Goal: Information Seeking & Learning: Understand process/instructions

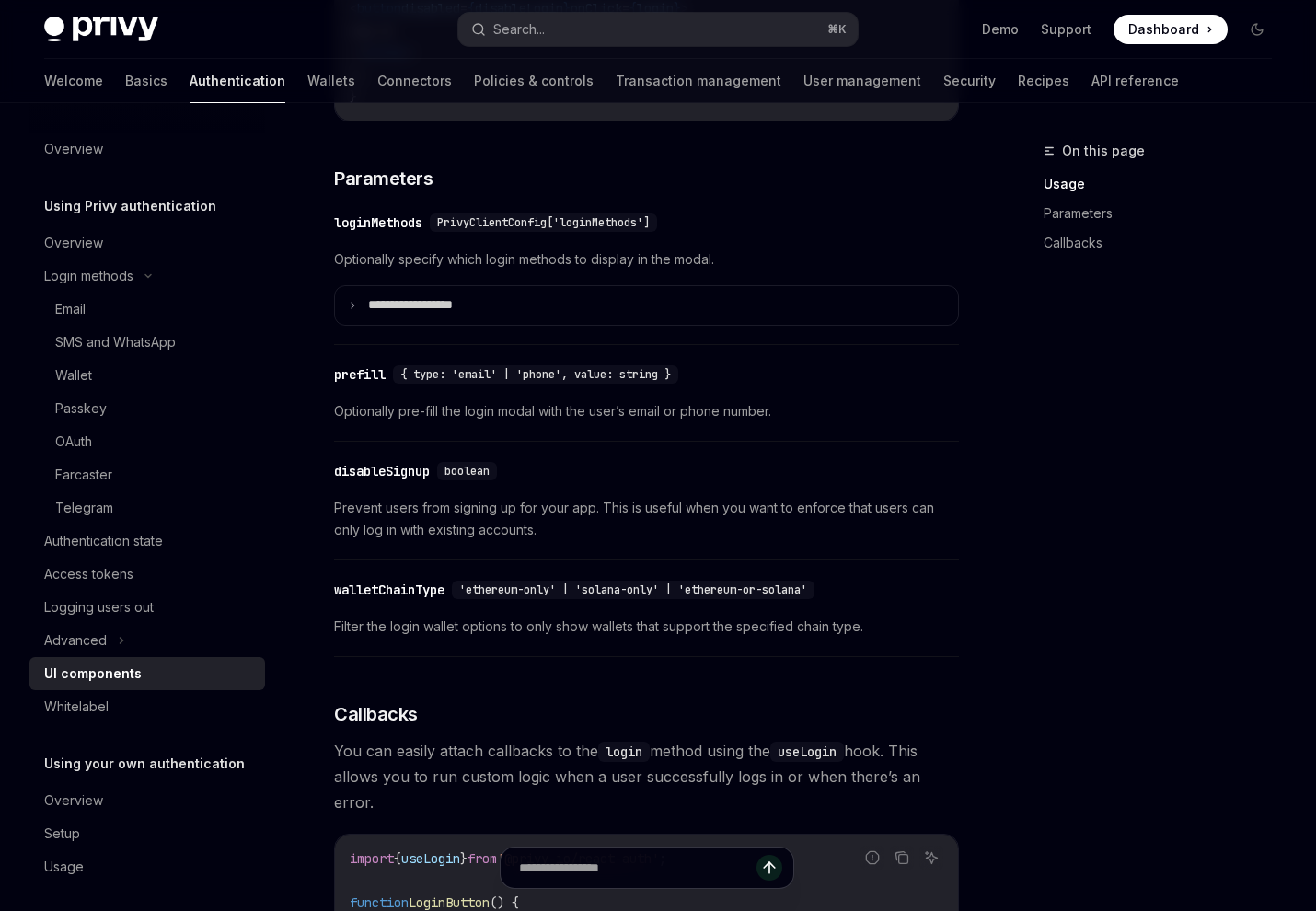
scroll to position [1589, 0]
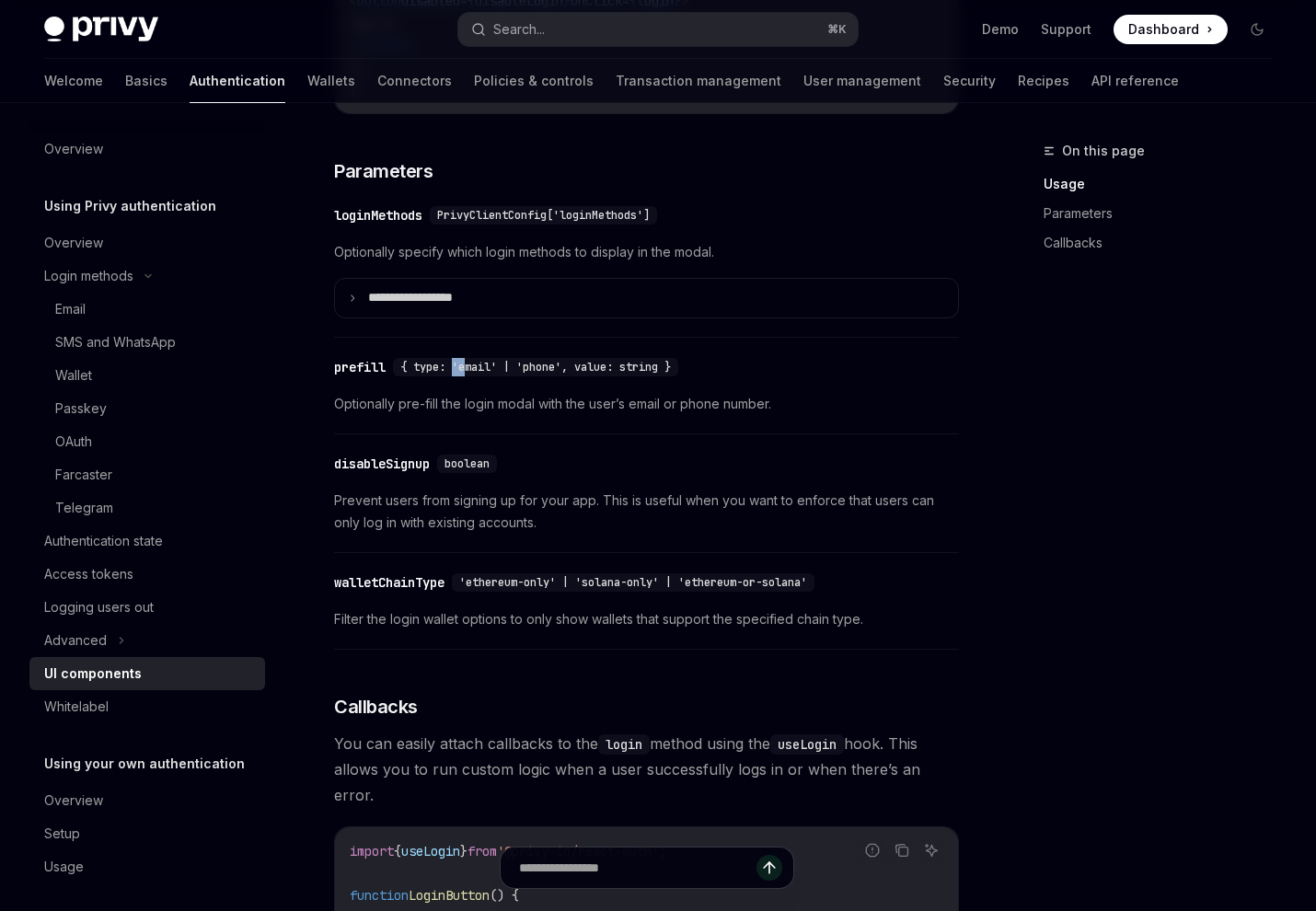
drag, startPoint x: 457, startPoint y: 377, endPoint x: 469, endPoint y: 377, distance: 12.0
click at [469, 374] on span "{ type: 'email' | 'phone', value: string }" at bounding box center [535, 367] width 271 height 14
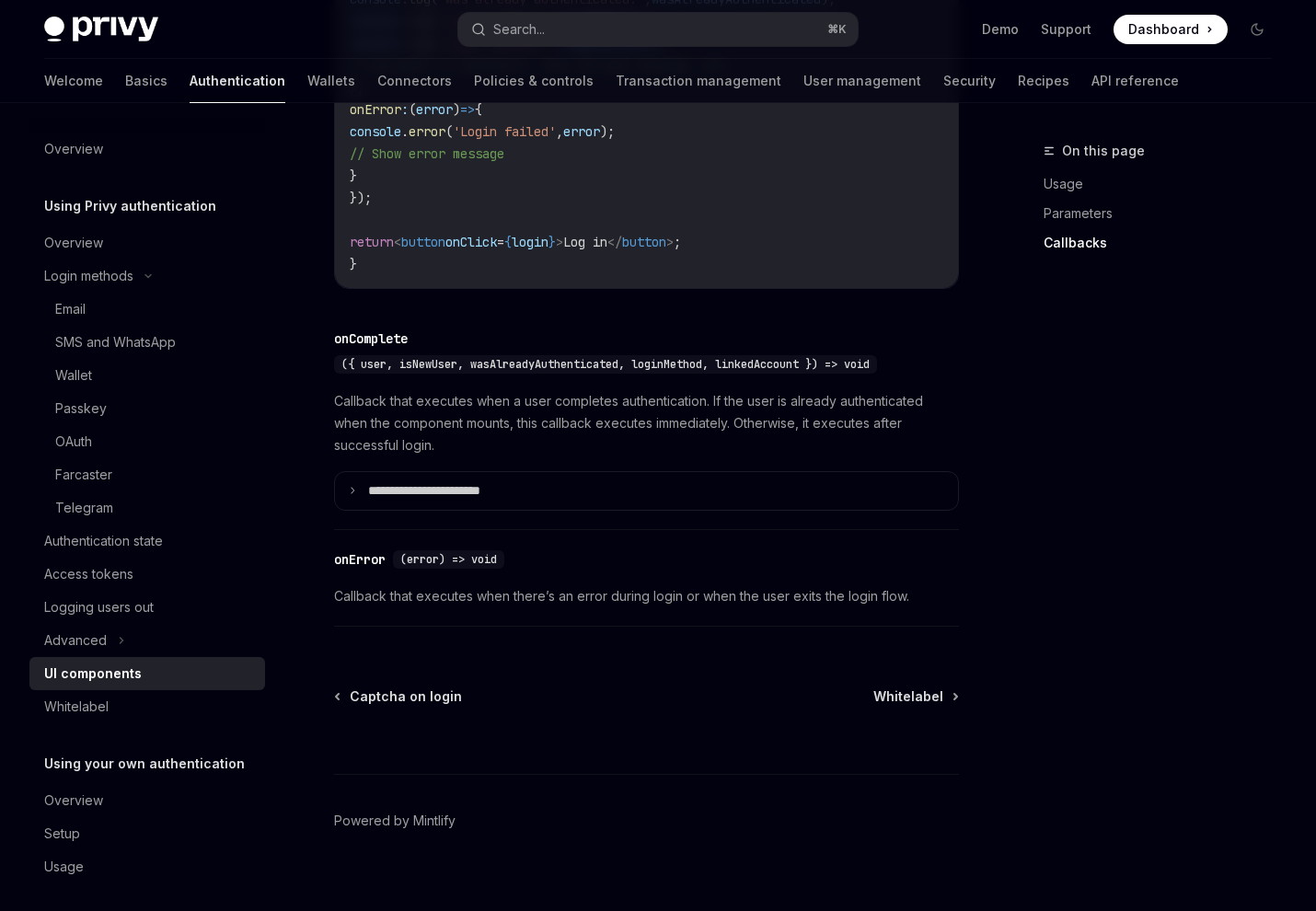
scroll to position [2615, 0]
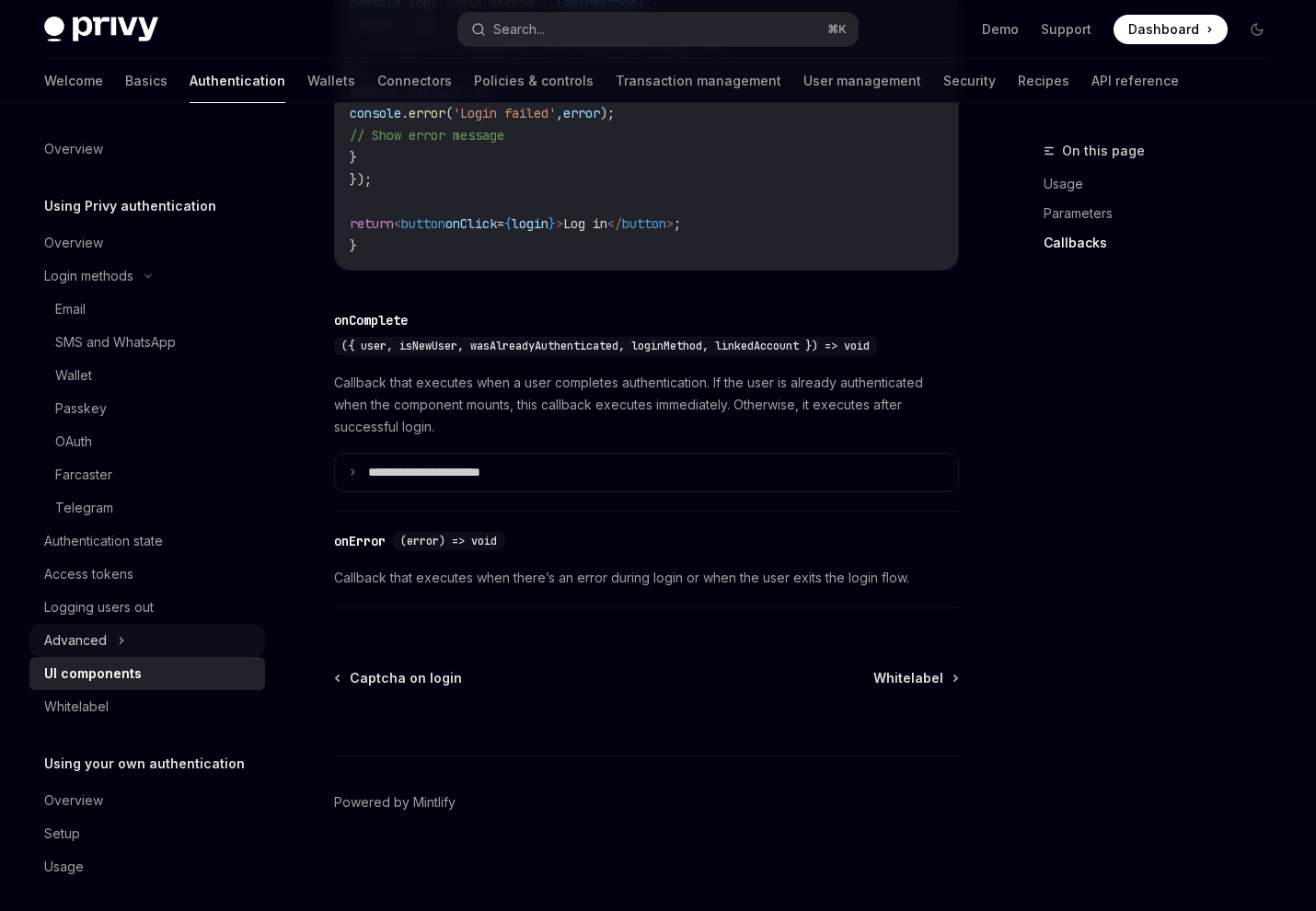
click at [118, 643] on icon at bounding box center [122, 640] width 8 height 22
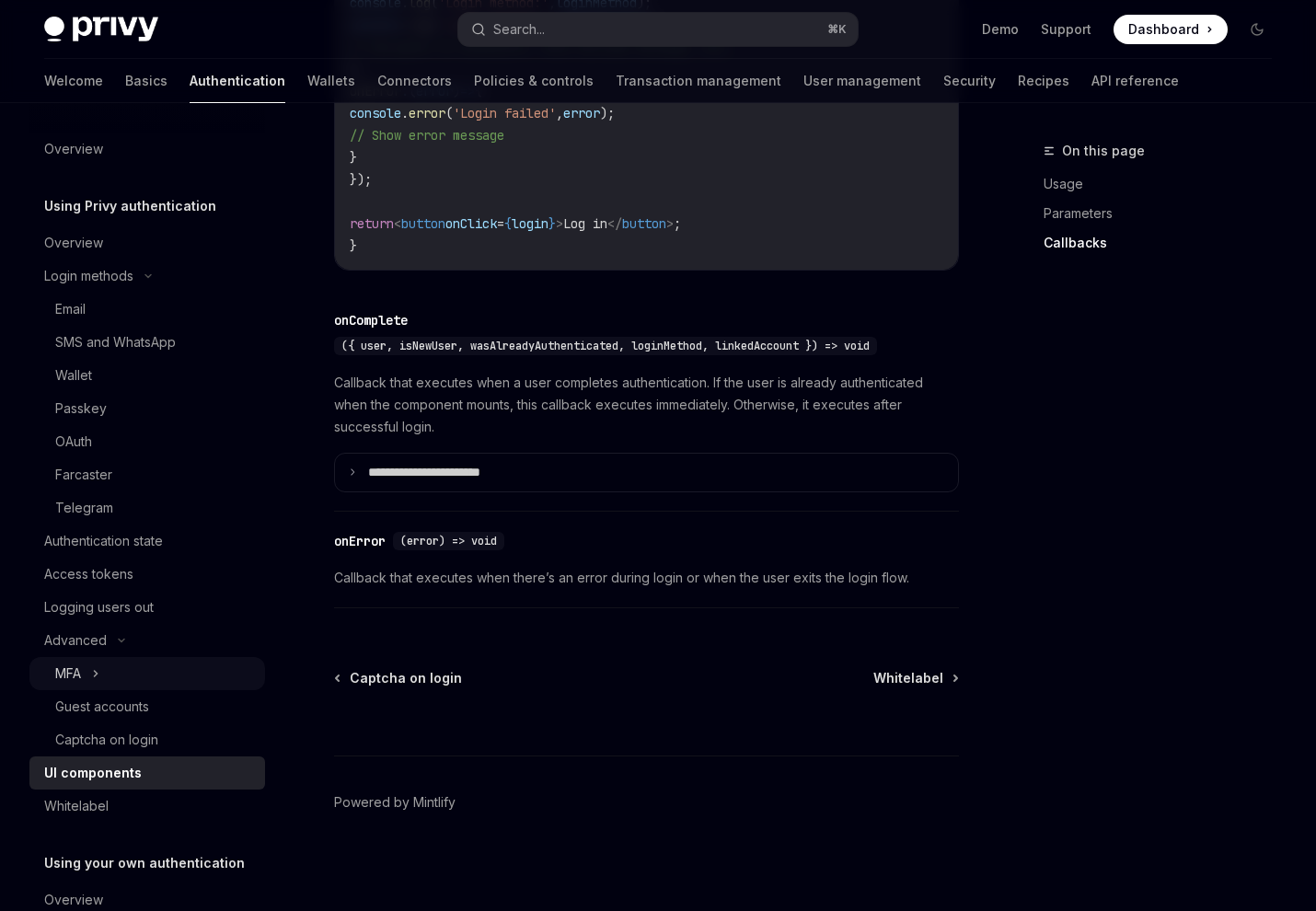
click at [87, 670] on div "MFA" at bounding box center [147, 674] width 235 height 33
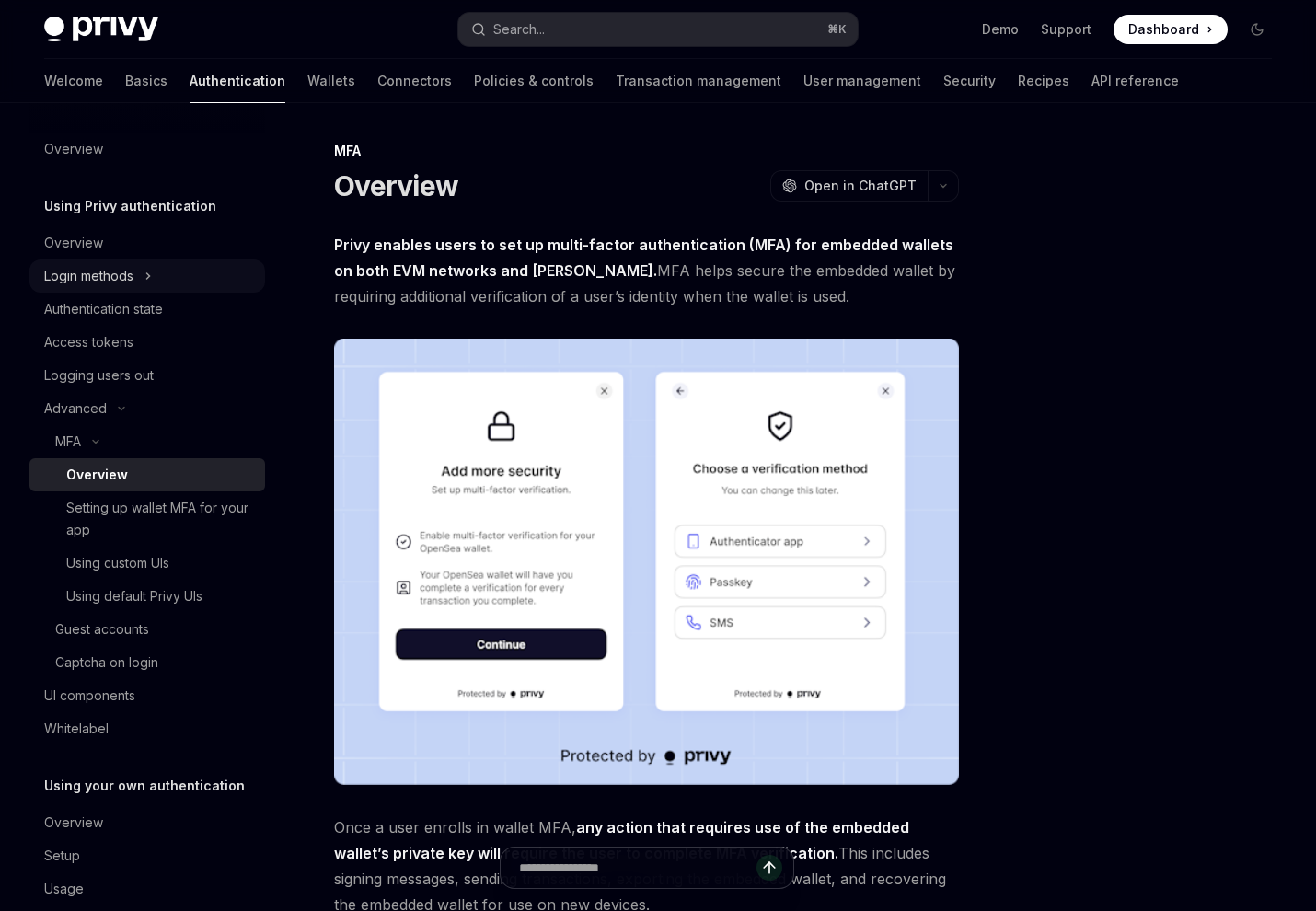
click at [130, 282] on div "Login methods" at bounding box center [88, 276] width 89 height 22
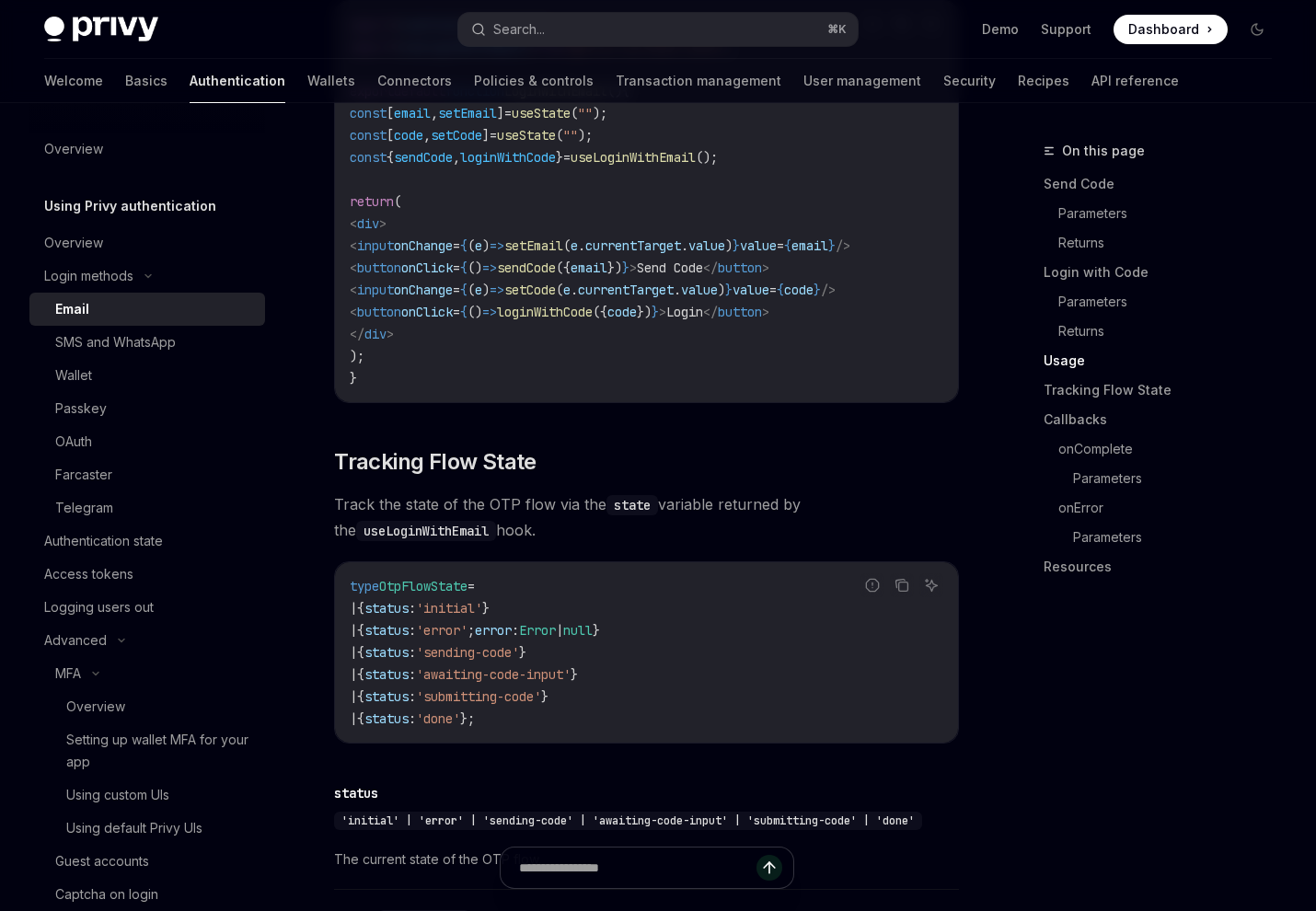
scroll to position [1823, 0]
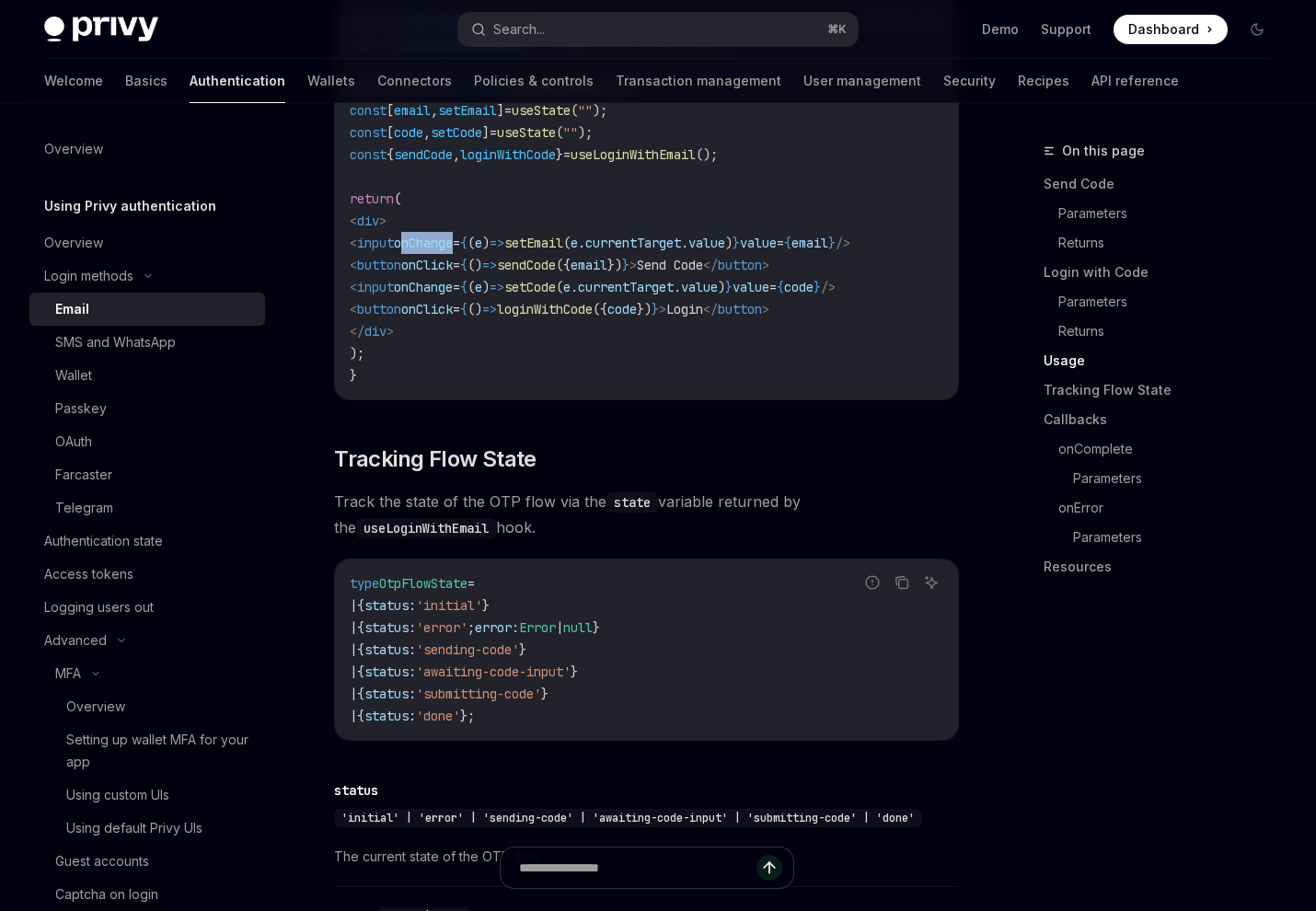
drag, startPoint x: 484, startPoint y: 223, endPoint x: 532, endPoint y: 223, distance: 48.0
click at [453, 234] on span "onChange" at bounding box center [424, 242] width 59 height 16
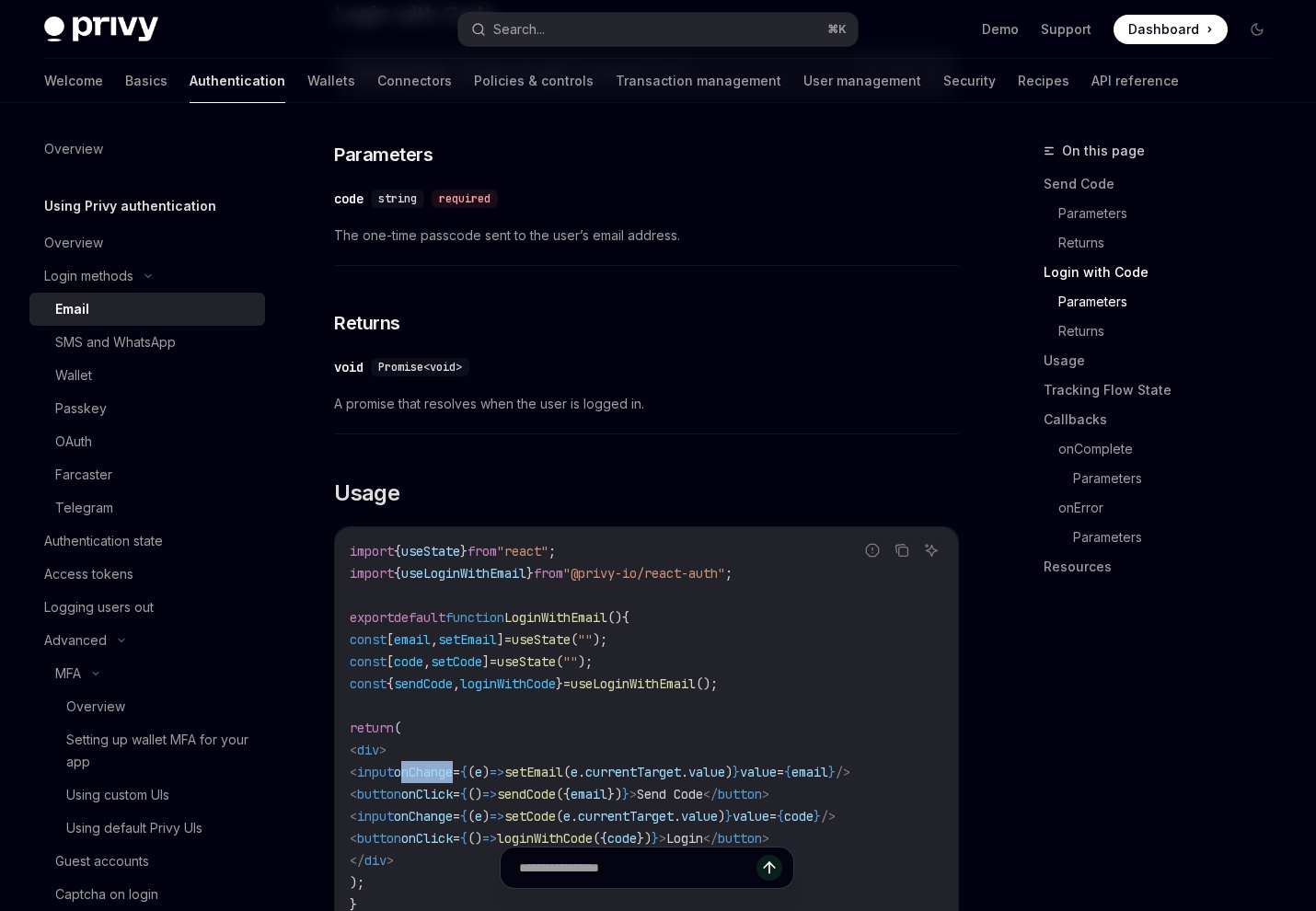
scroll to position [1291, 0]
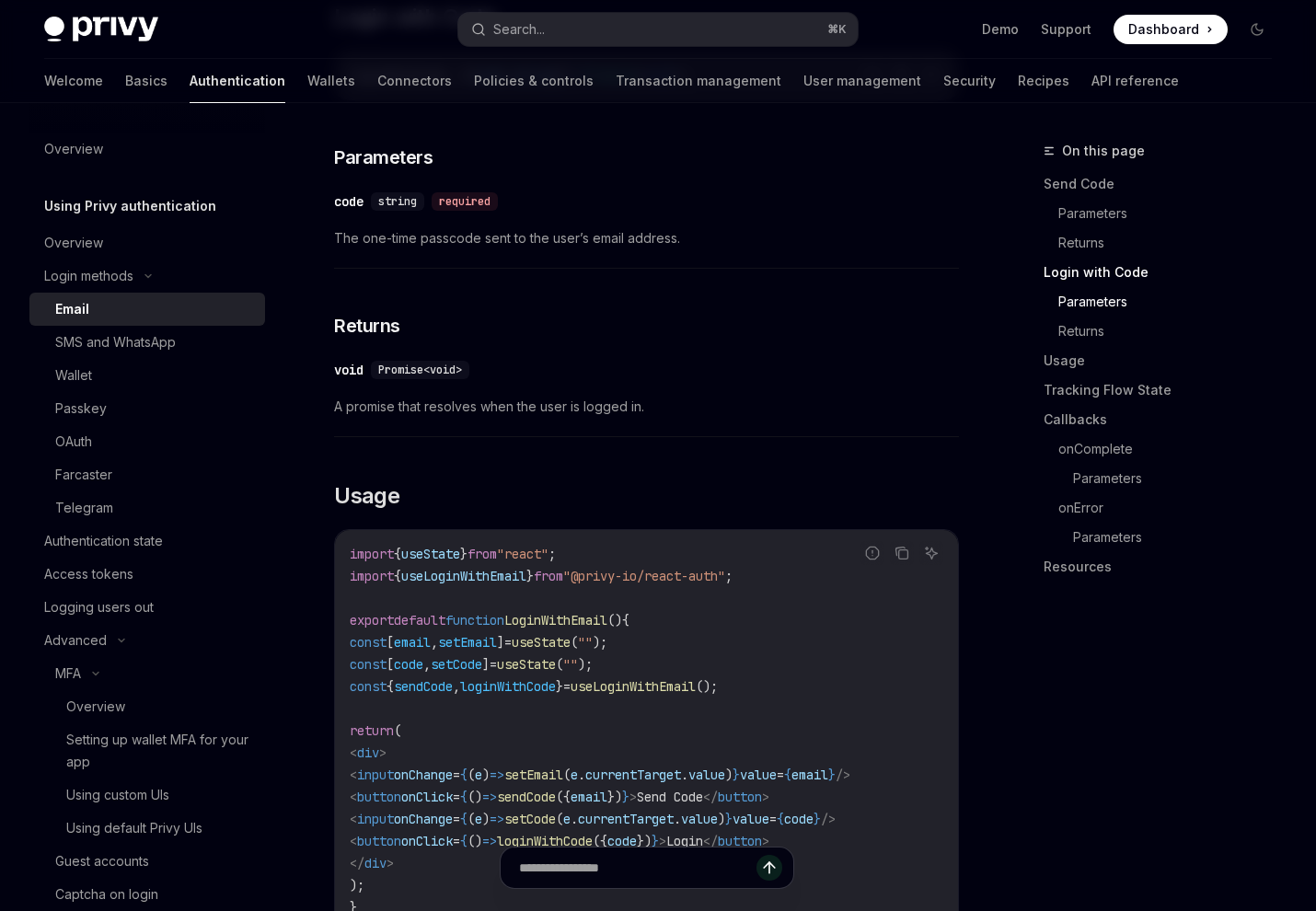
click at [696, 678] on span "useLoginWithEmail" at bounding box center [633, 686] width 125 height 16
copy span "useLoginWithEmail"
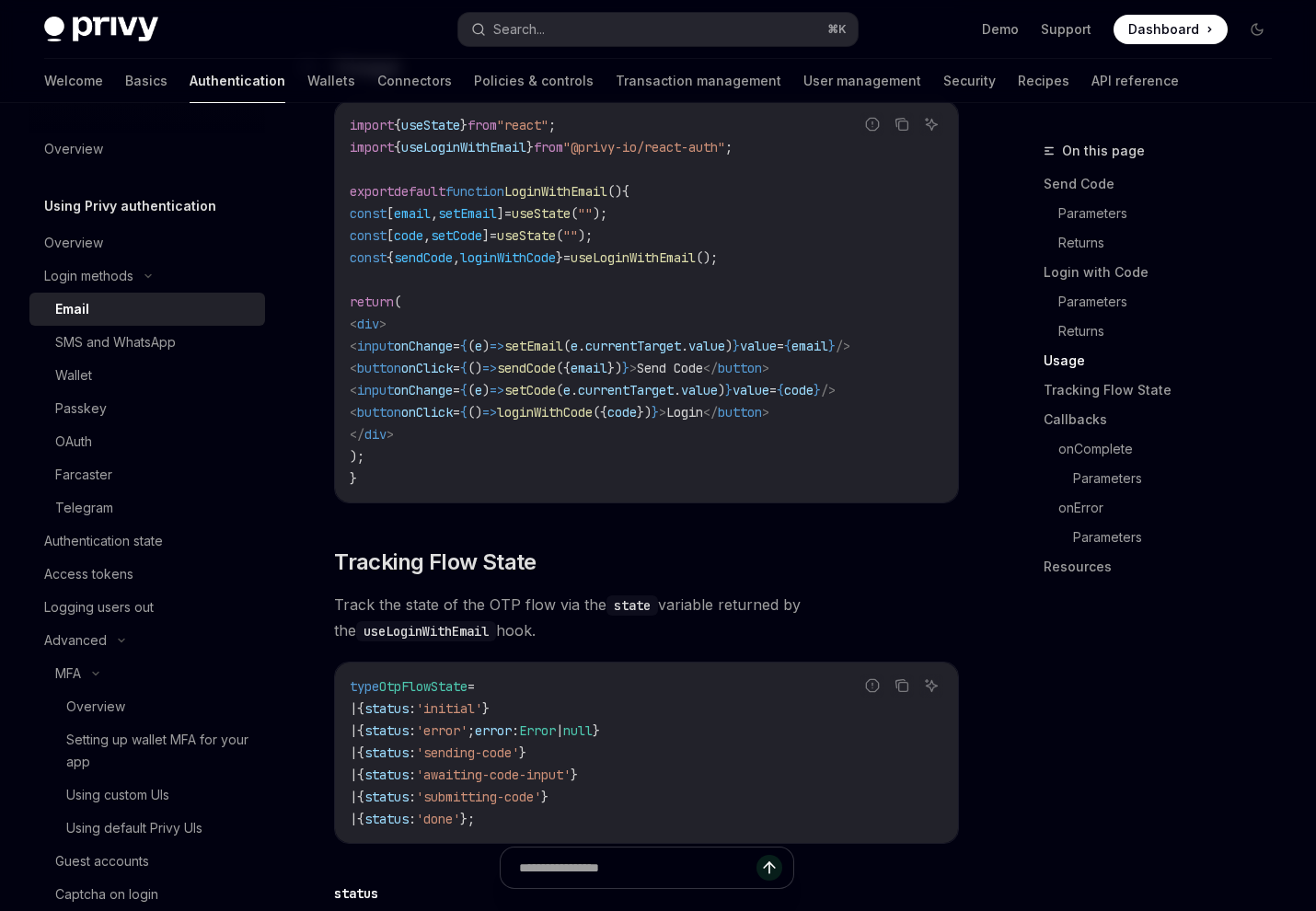
scroll to position [1722, 0]
click at [118, 345] on div "SMS and WhatsApp" at bounding box center [116, 342] width 121 height 22
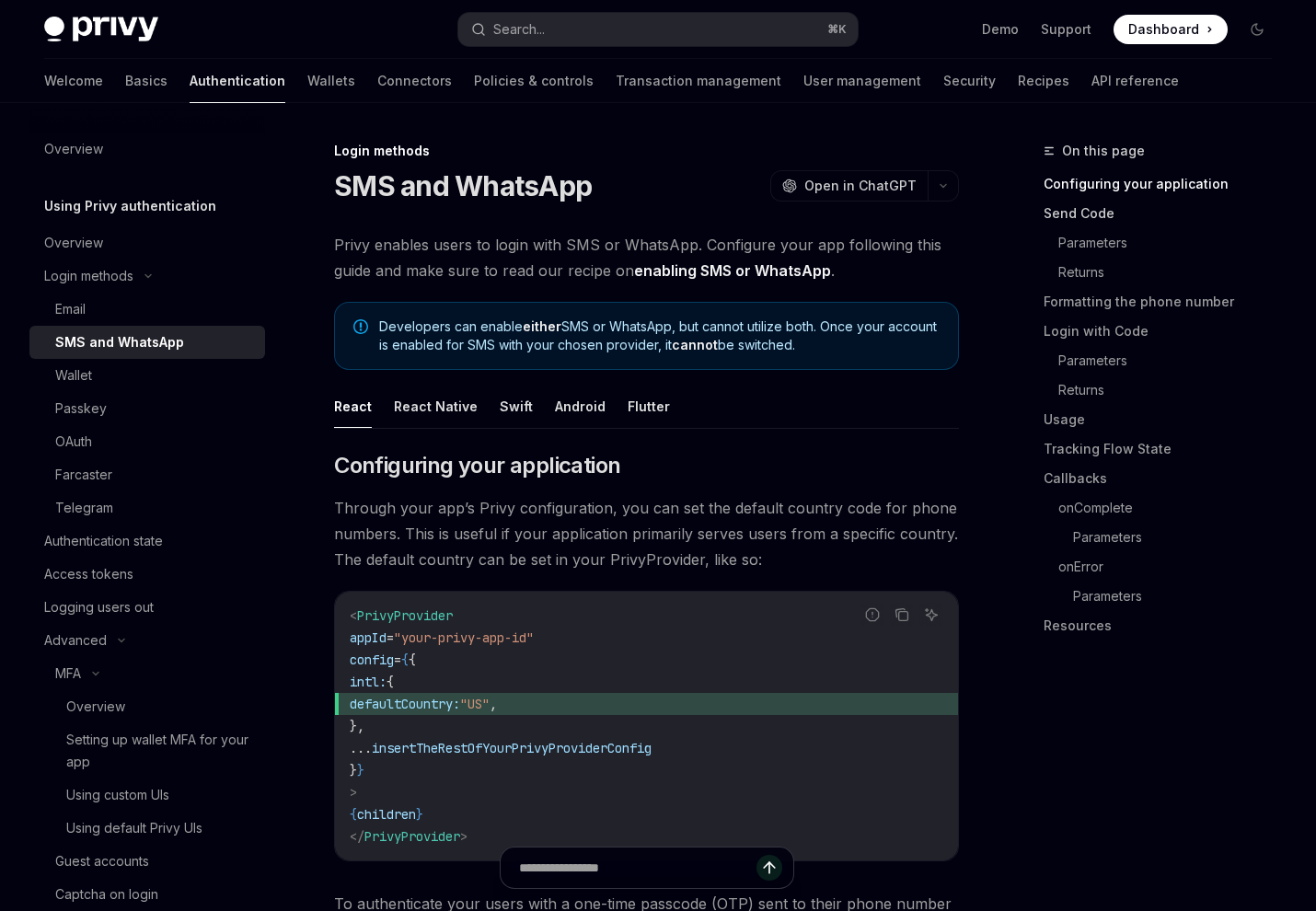
click at [1082, 207] on link "Send Code" at bounding box center [1166, 213] width 243 height 30
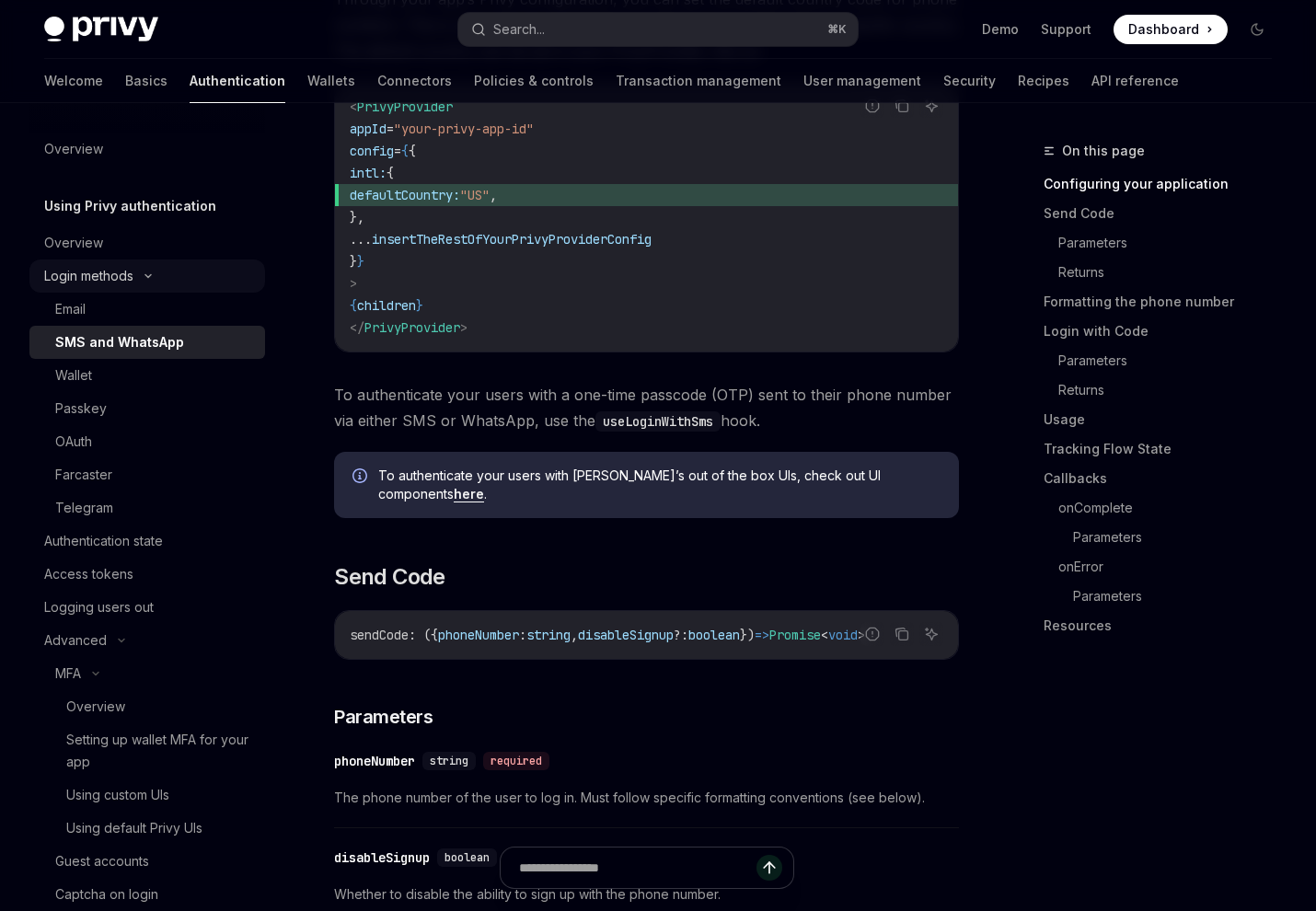
scroll to position [508, 0]
click at [96, 273] on div "Login methods" at bounding box center [88, 276] width 89 height 22
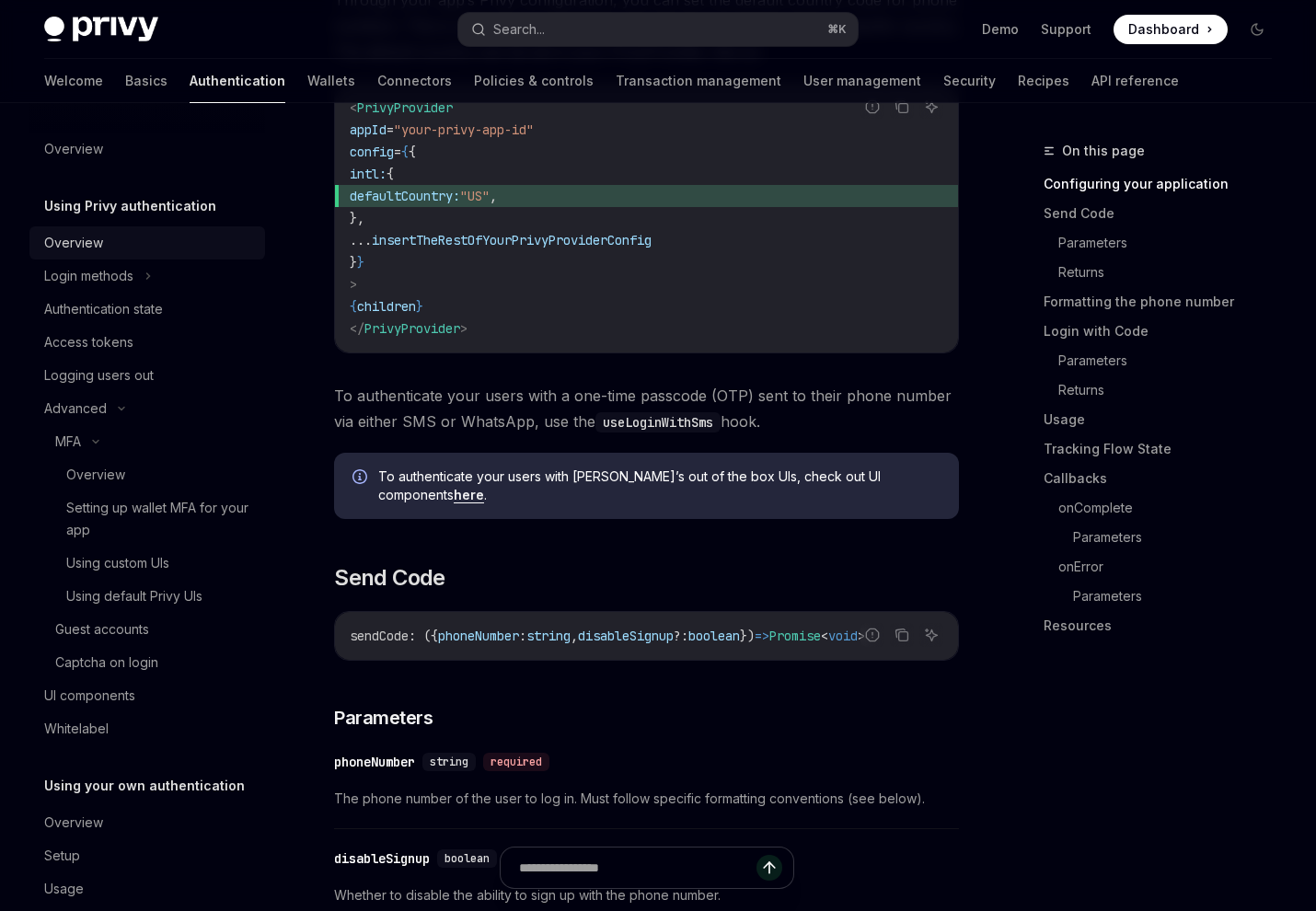
click at [90, 244] on div "Overview" at bounding box center [74, 242] width 59 height 22
type textarea "*"
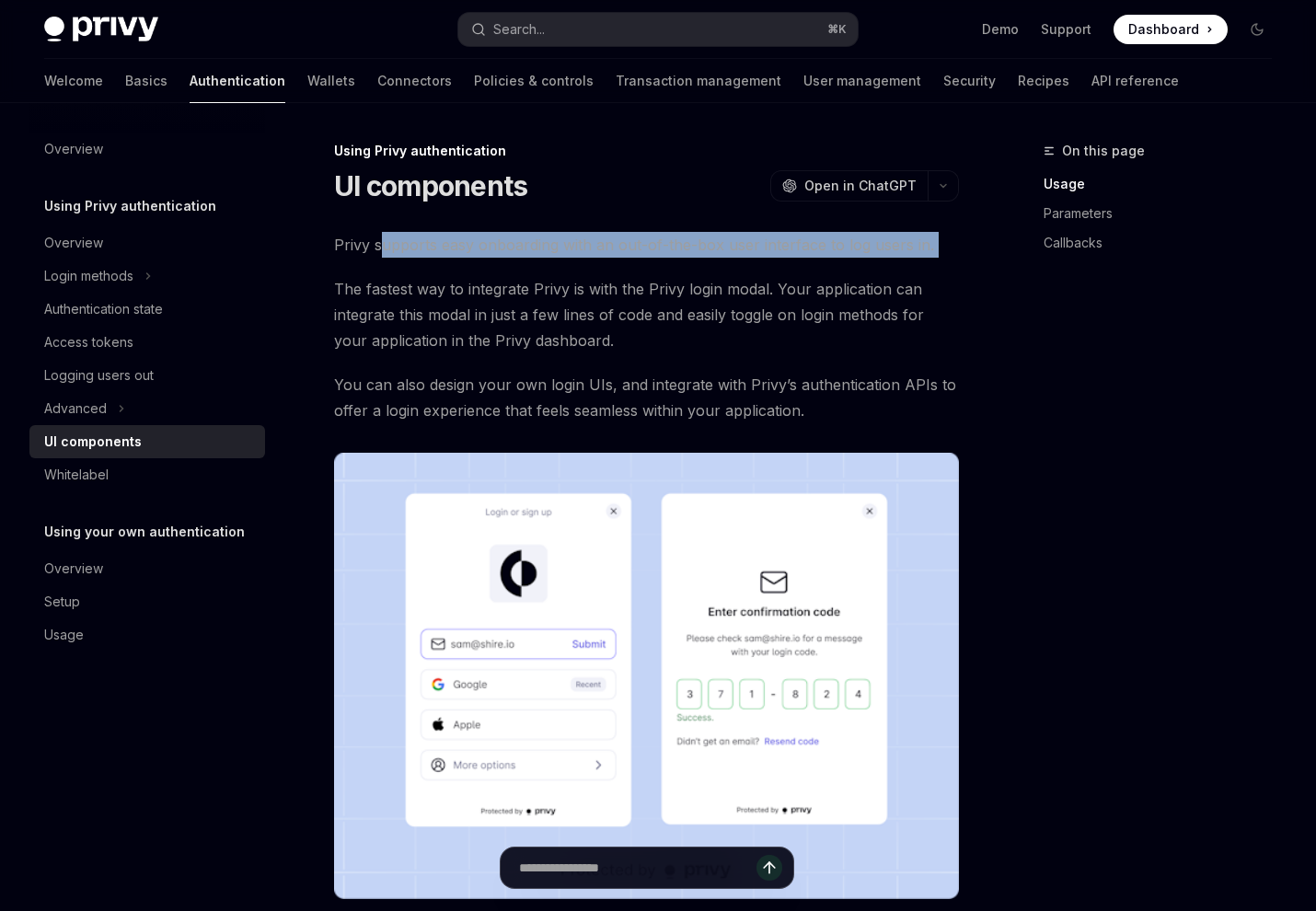
drag, startPoint x: 378, startPoint y: 245, endPoint x: 476, endPoint y: 271, distance: 101.4
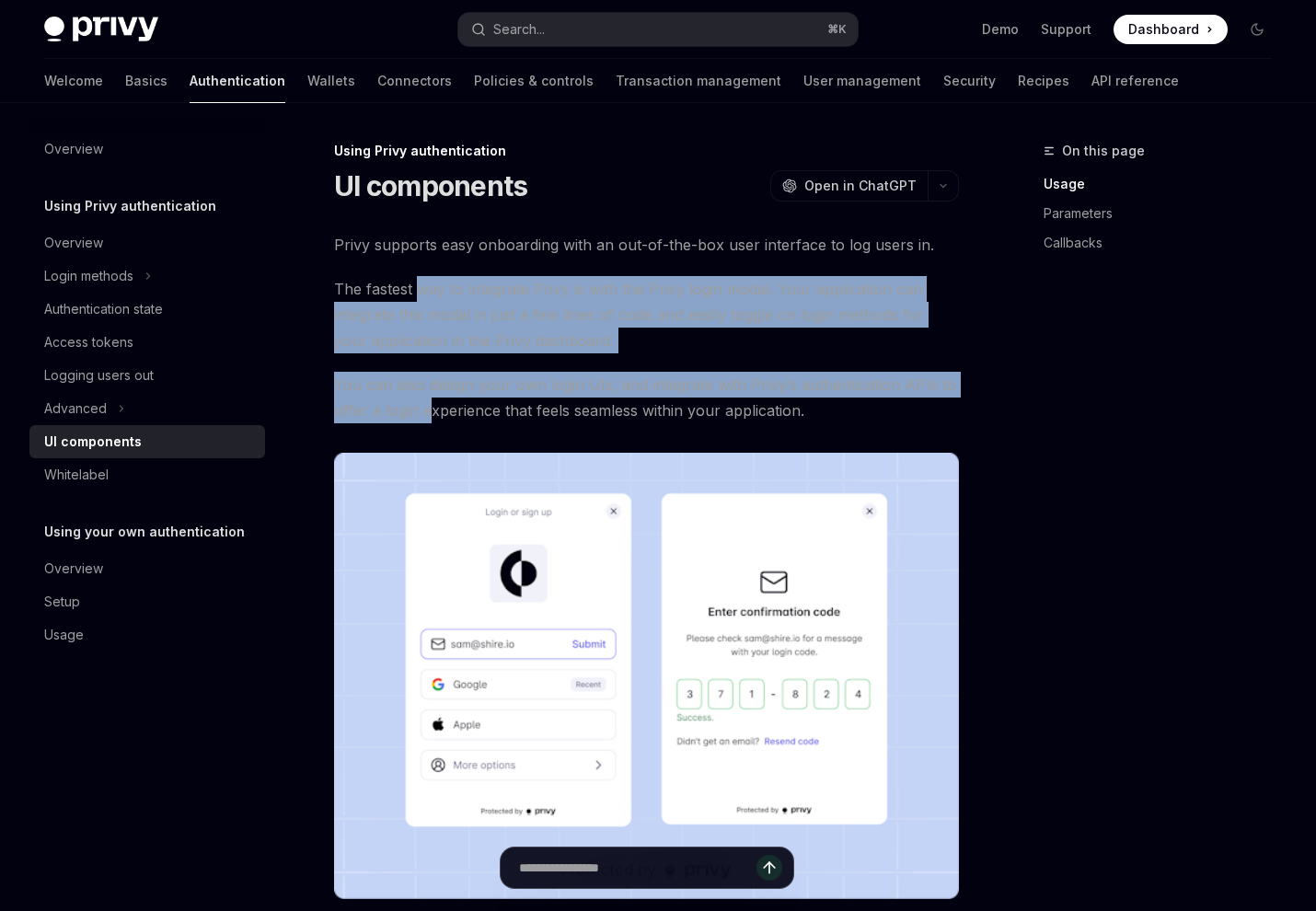
drag, startPoint x: 418, startPoint y: 288, endPoint x: 425, endPoint y: 417, distance: 129.2
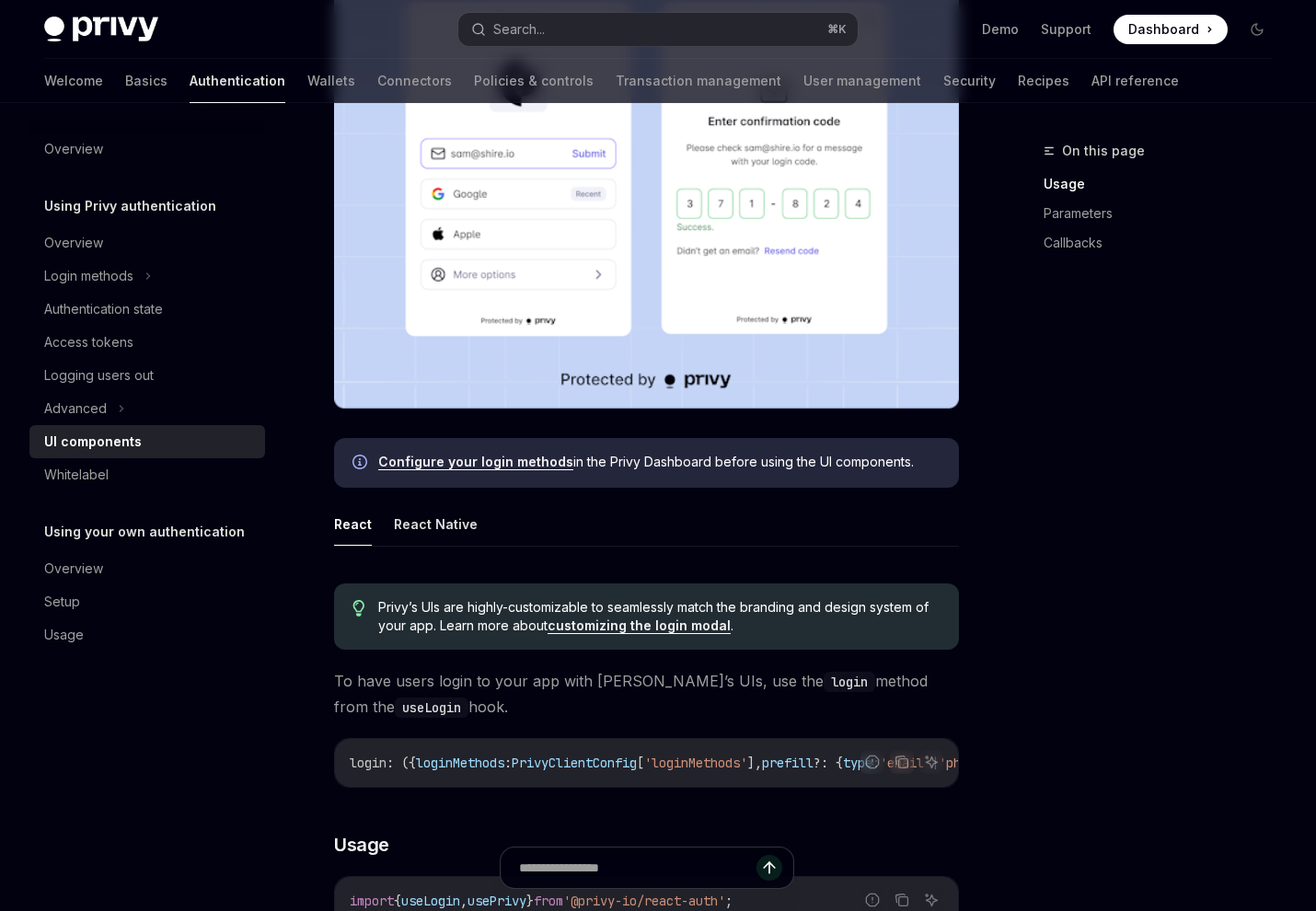
scroll to position [495, 0]
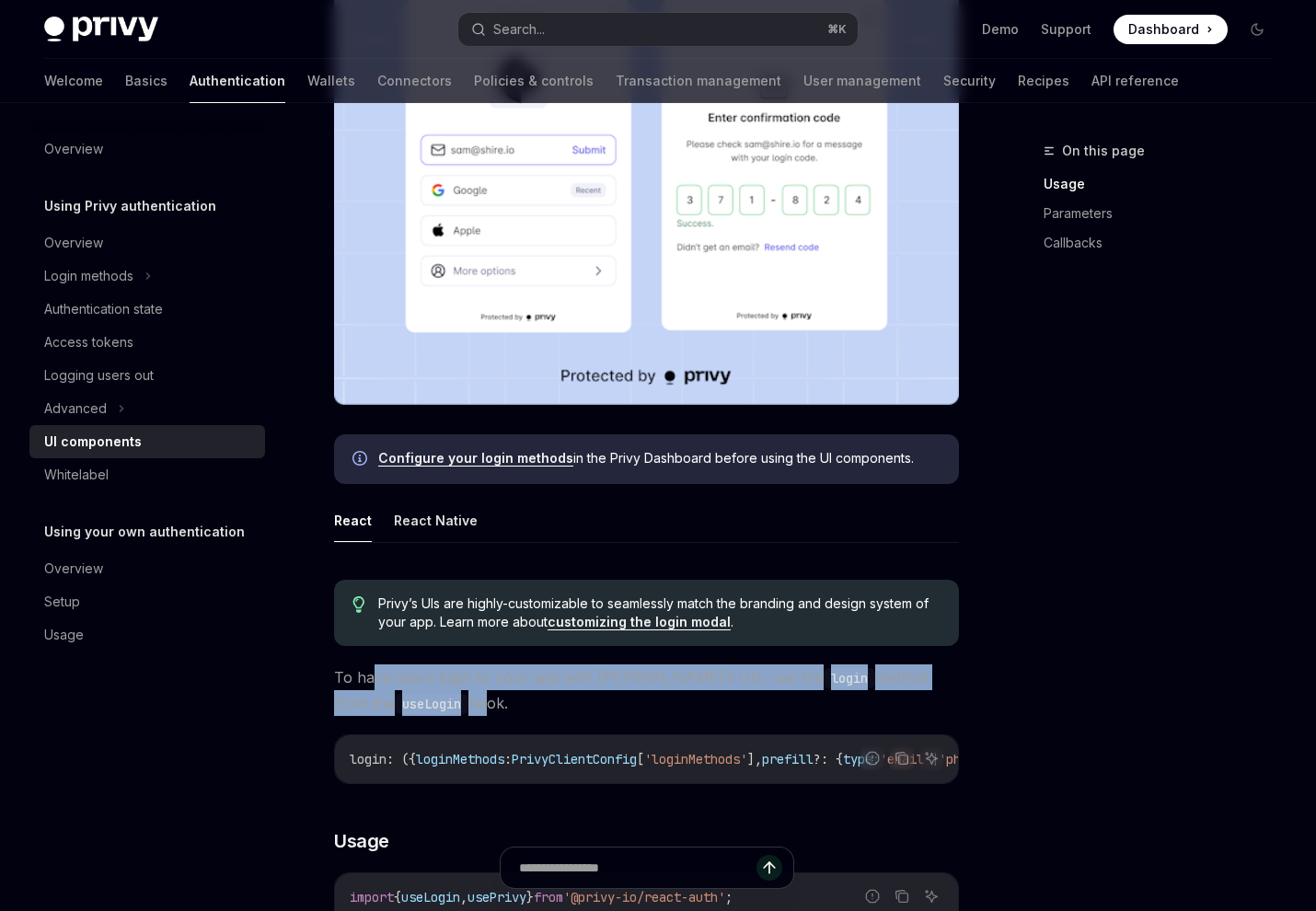
drag, startPoint x: 373, startPoint y: 678, endPoint x: 424, endPoint y: 696, distance: 54.1
click at [424, 696] on span "To have users login to your app with Privy’s UIs, use the login method from the…" at bounding box center [646, 690] width 625 height 52
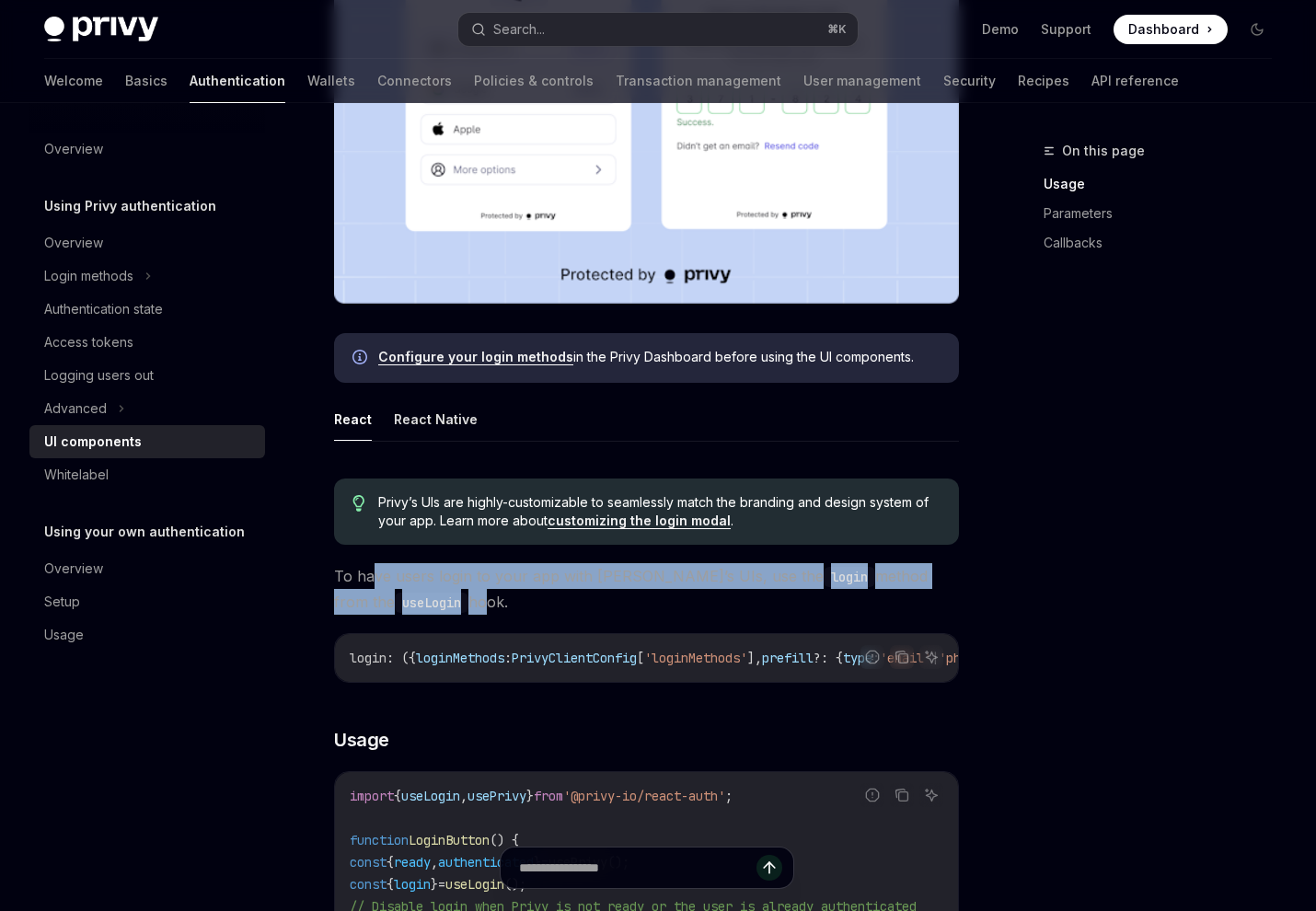
scroll to position [607, 0]
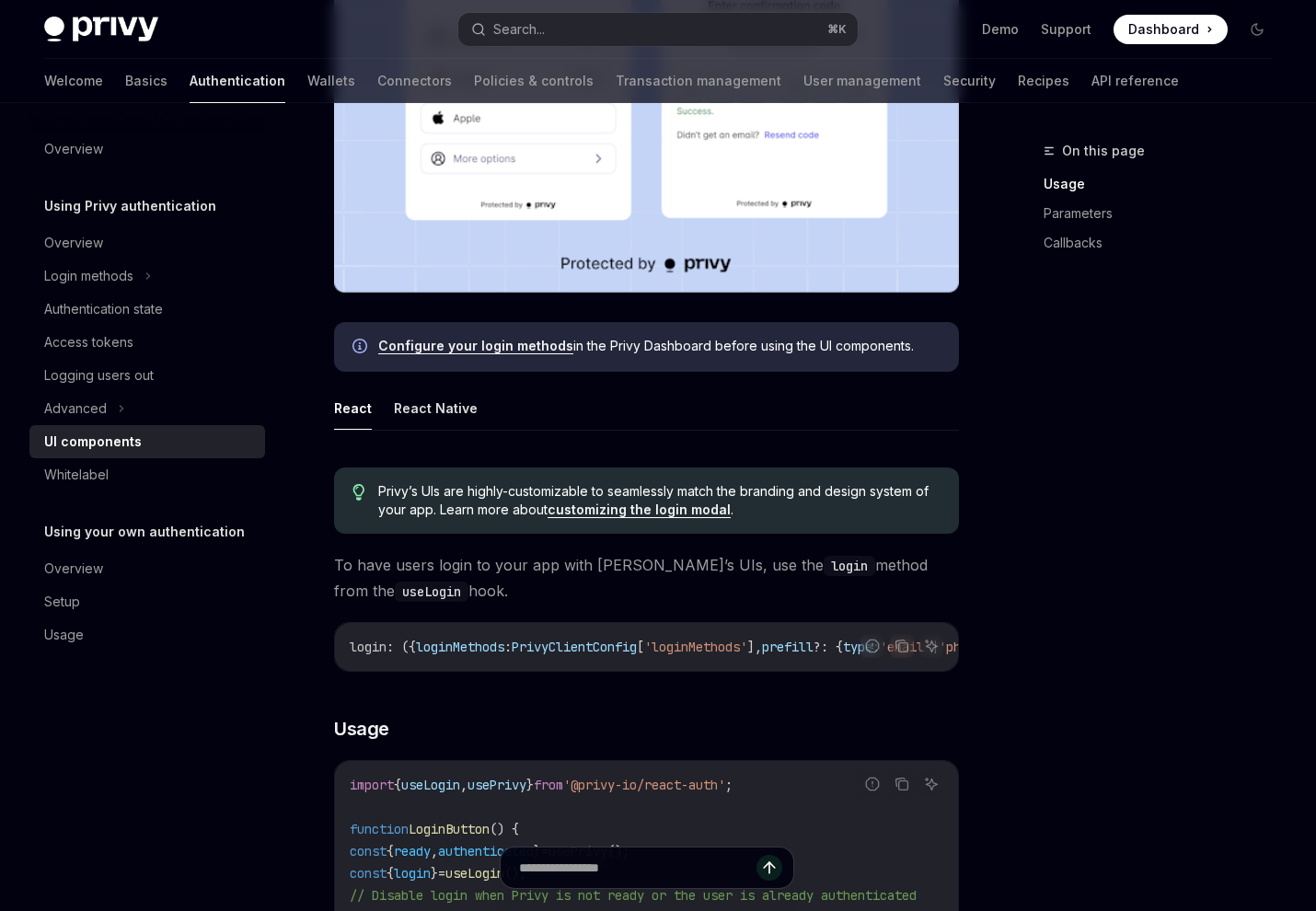
drag, startPoint x: 456, startPoint y: 678, endPoint x: 495, endPoint y: 680, distance: 39.1
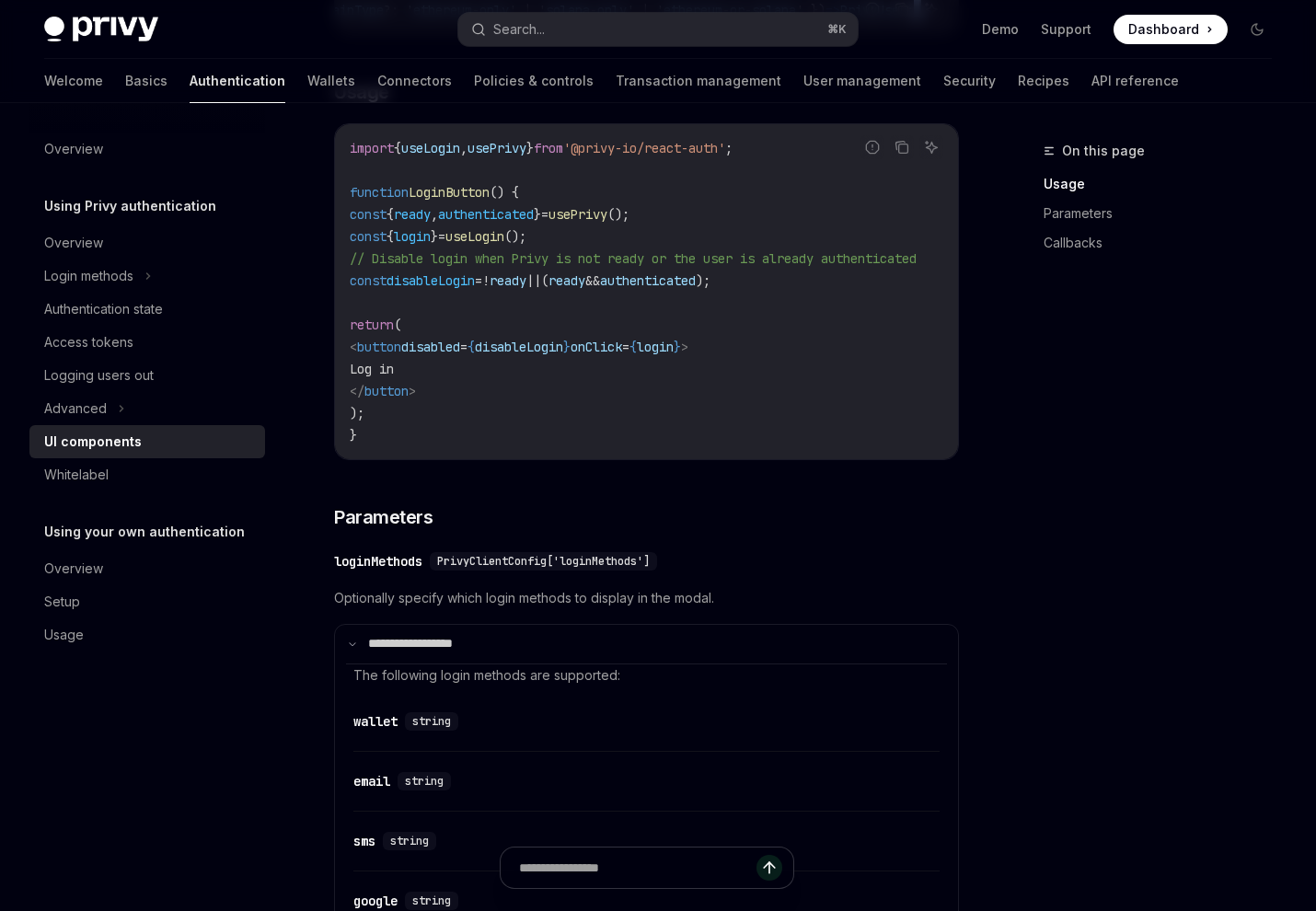
scroll to position [1252, 0]
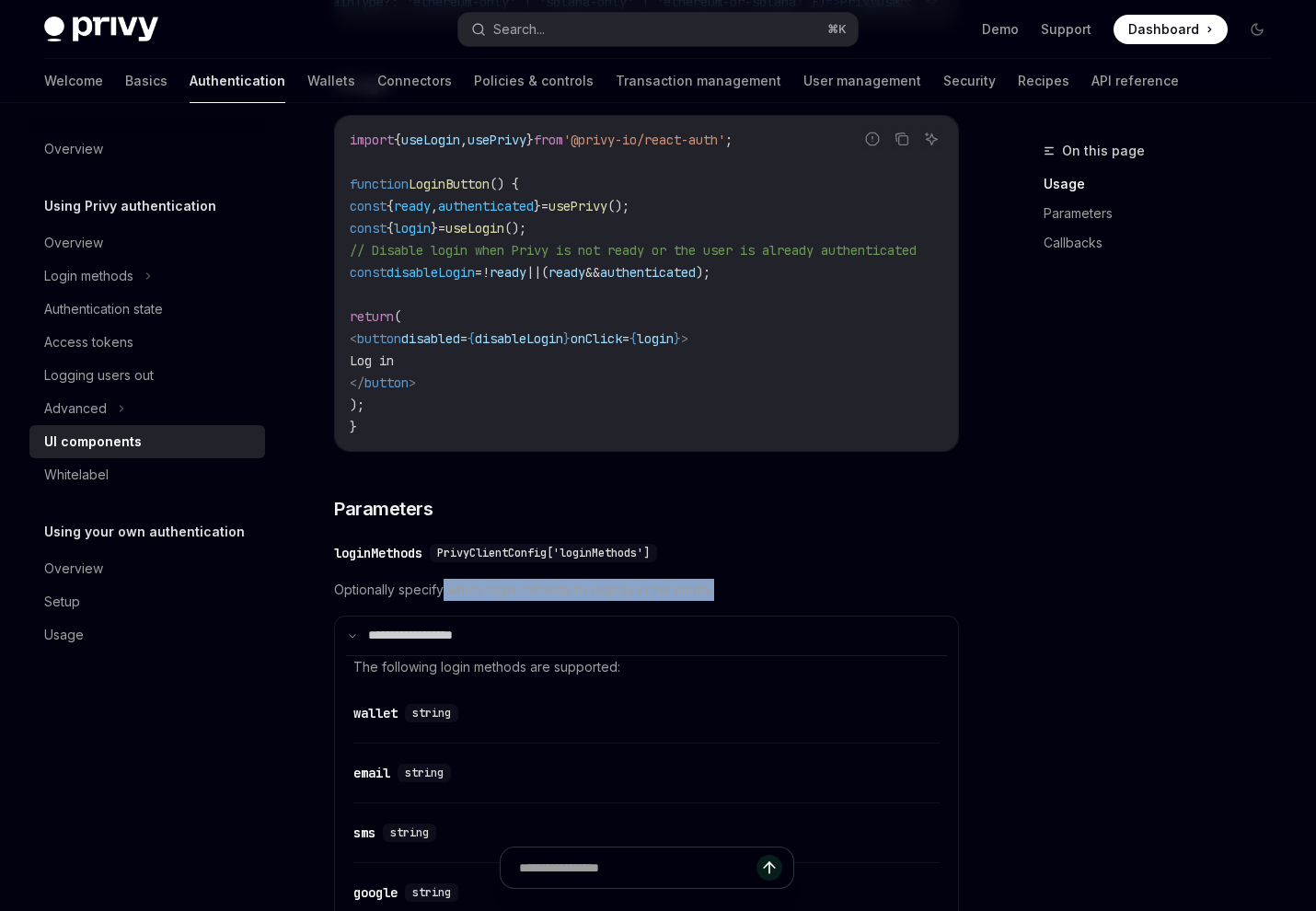
drag, startPoint x: 442, startPoint y: 608, endPoint x: 717, endPoint y: 614, distance: 275.1
click at [717, 601] on span "Optionally specify which login methods to display in the modal." at bounding box center [646, 589] width 625 height 22
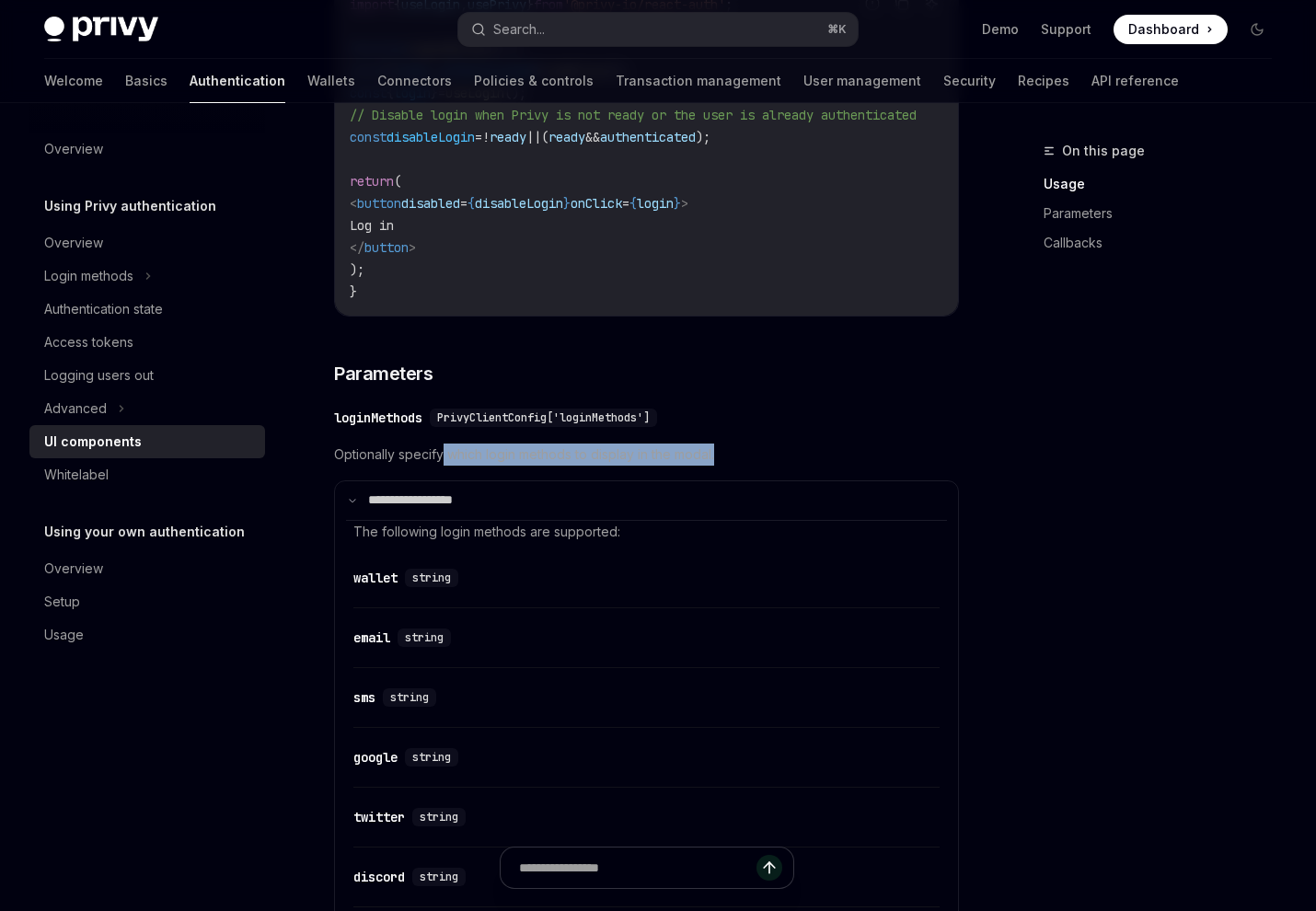
scroll to position [1384, 0]
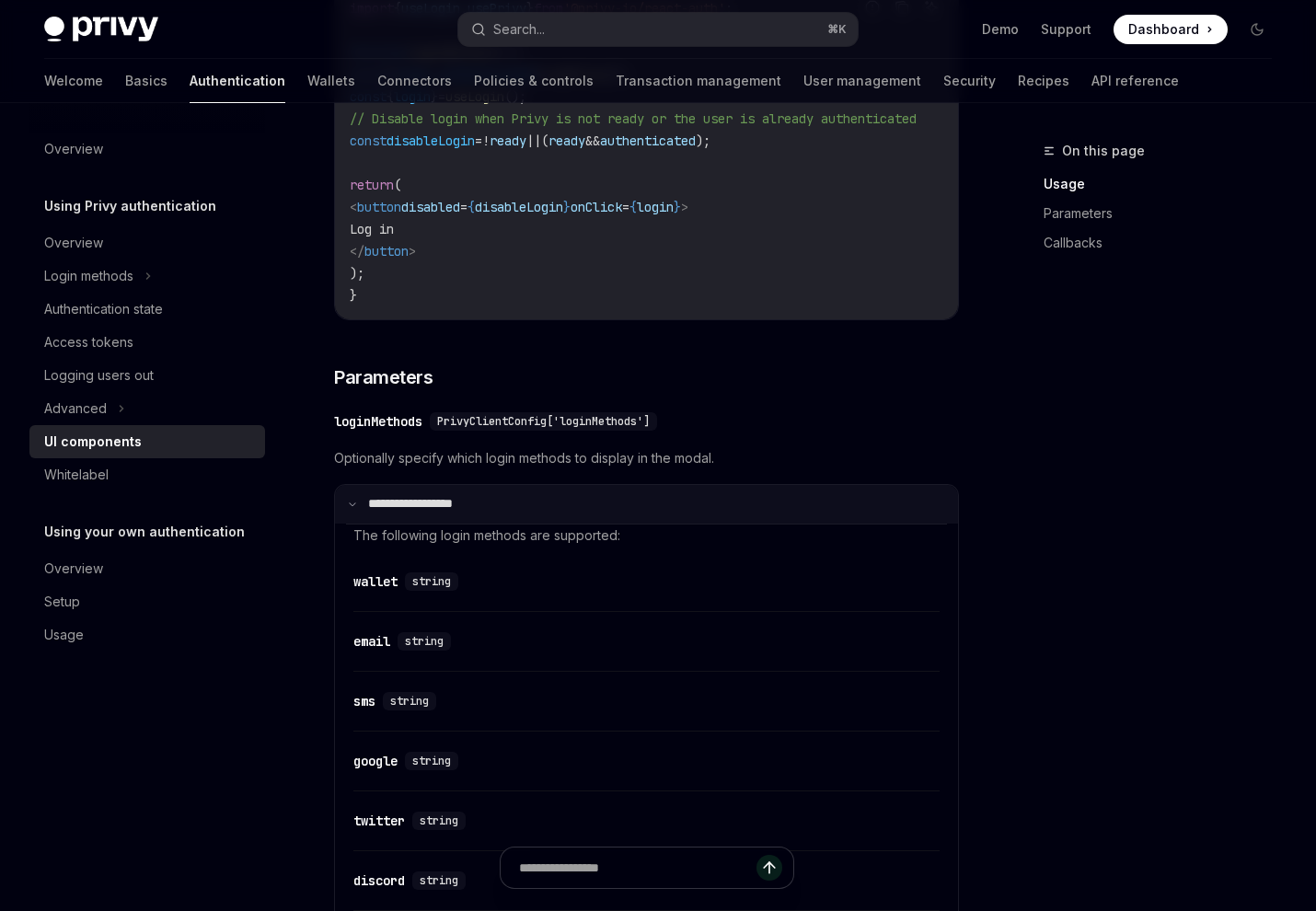
click at [461, 513] on p "**********" at bounding box center [430, 503] width 123 height 16
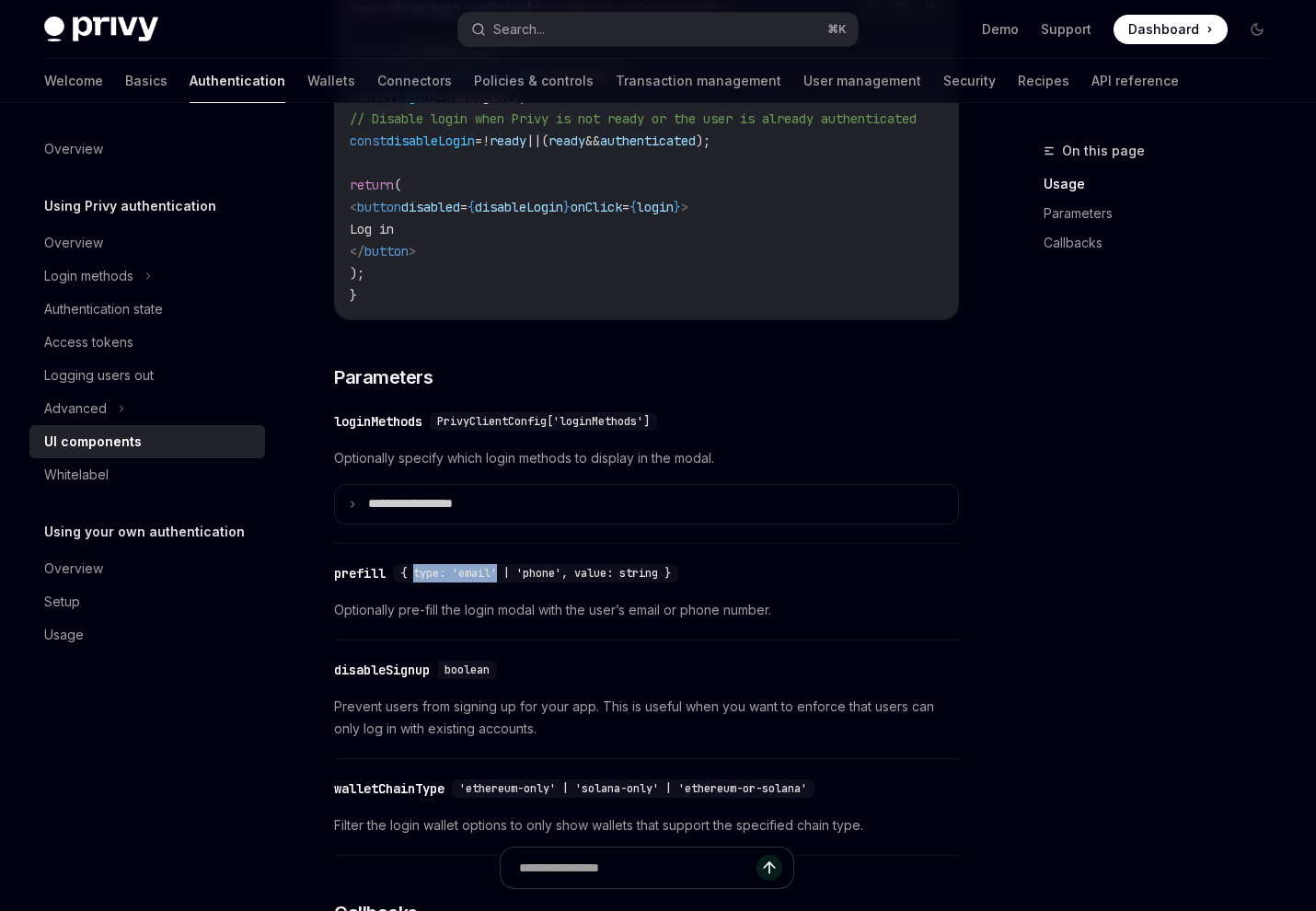
drag, startPoint x: 418, startPoint y: 585, endPoint x: 502, endPoint y: 591, distance: 84.2
click at [502, 581] on span "{ type: 'email' | 'phone', value: string }" at bounding box center [535, 573] width 271 height 14
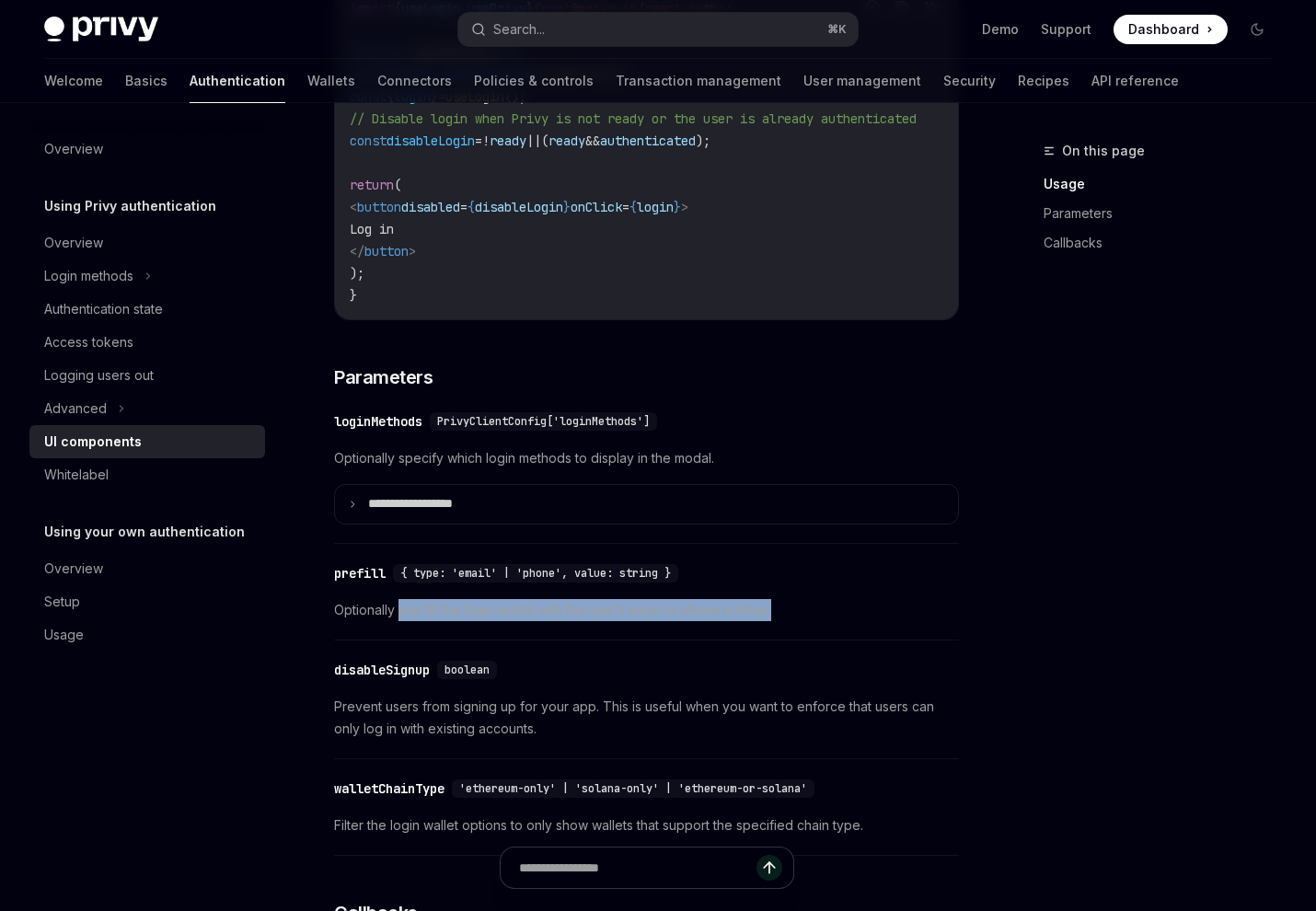
drag, startPoint x: 398, startPoint y: 624, endPoint x: 619, endPoint y: 647, distance: 222.2
click at [619, 640] on div "​ prefill { type: 'email' | 'phone', value: string } Optionally pre-fill the lo…" at bounding box center [646, 596] width 625 height 87
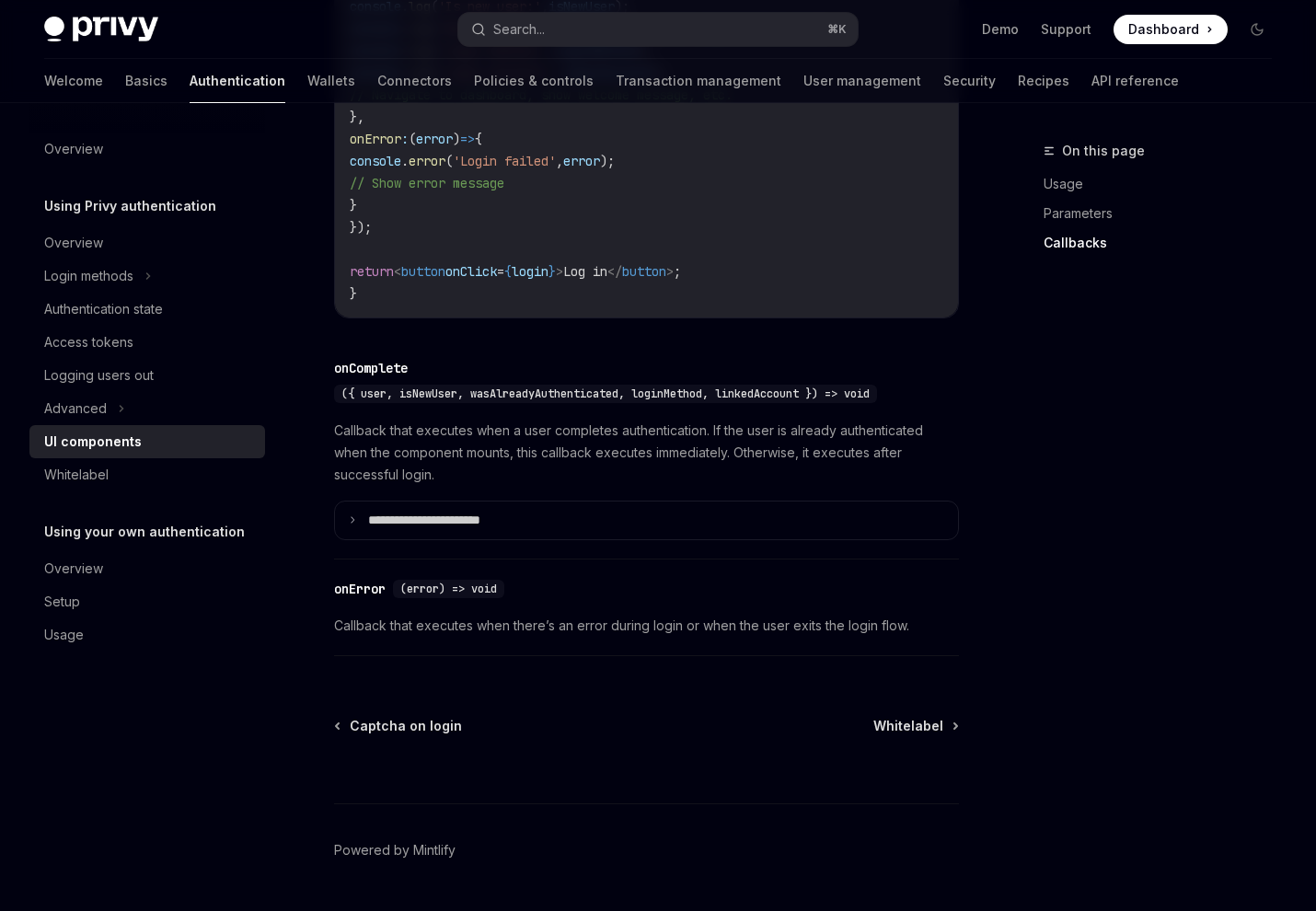
scroll to position [2615, 0]
